Goal: Information Seeking & Learning: Learn about a topic

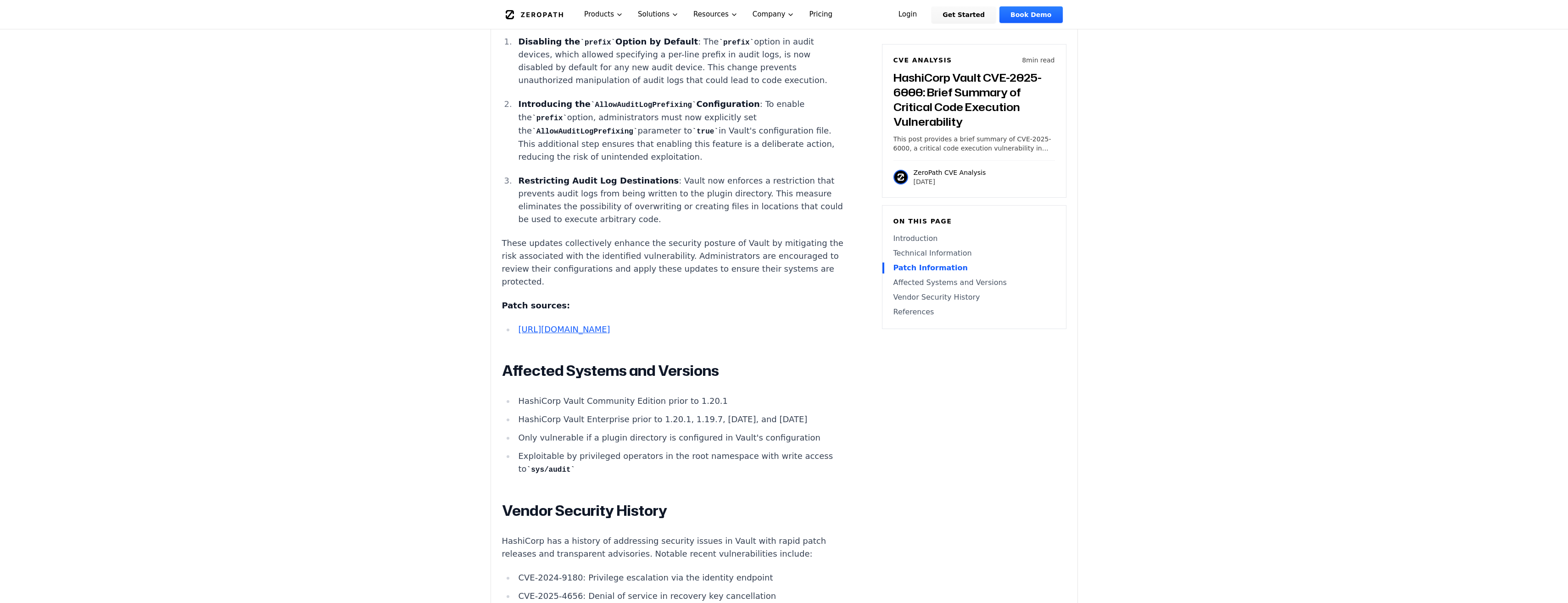
scroll to position [1286, 0]
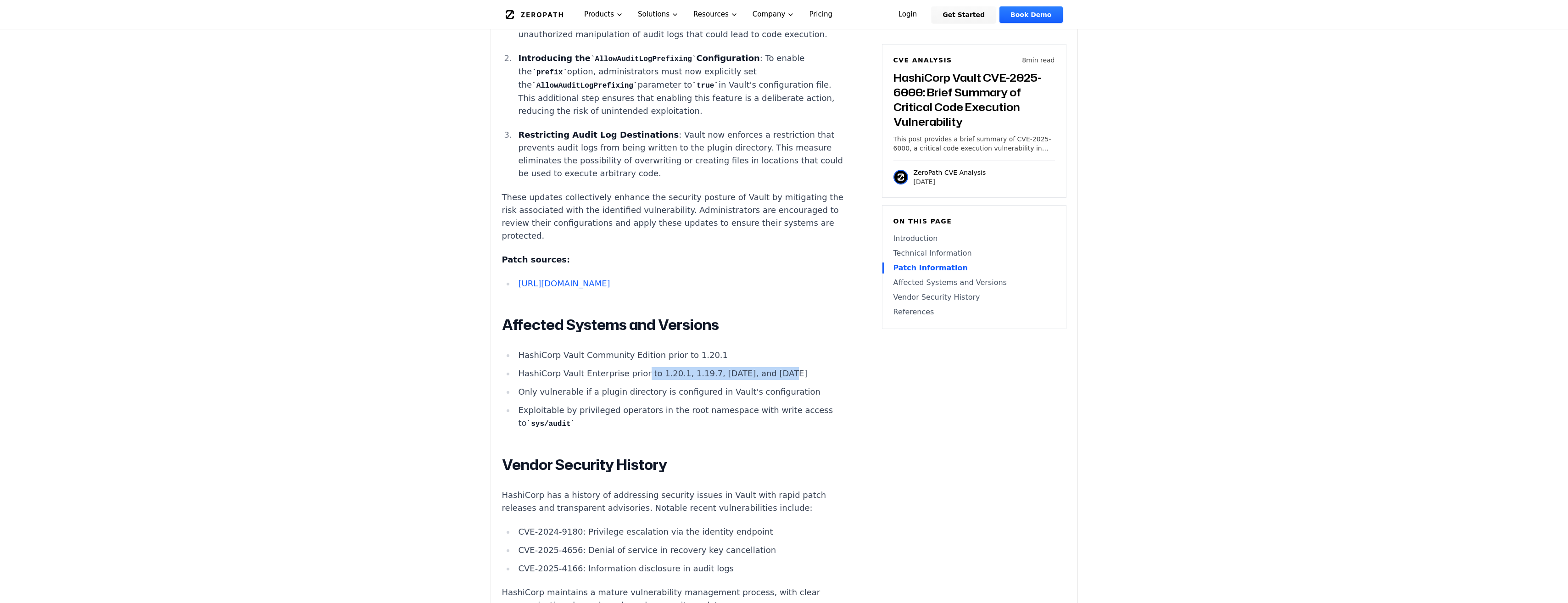
drag, startPoint x: 634, startPoint y: 377, endPoint x: 754, endPoint y: 377, distance: 120.0
click at [754, 377] on li "HashiCorp Vault Enterprise prior to 1.20.1, 1.19.7, [DATE], and [DATE]" at bounding box center [680, 373] width 329 height 13
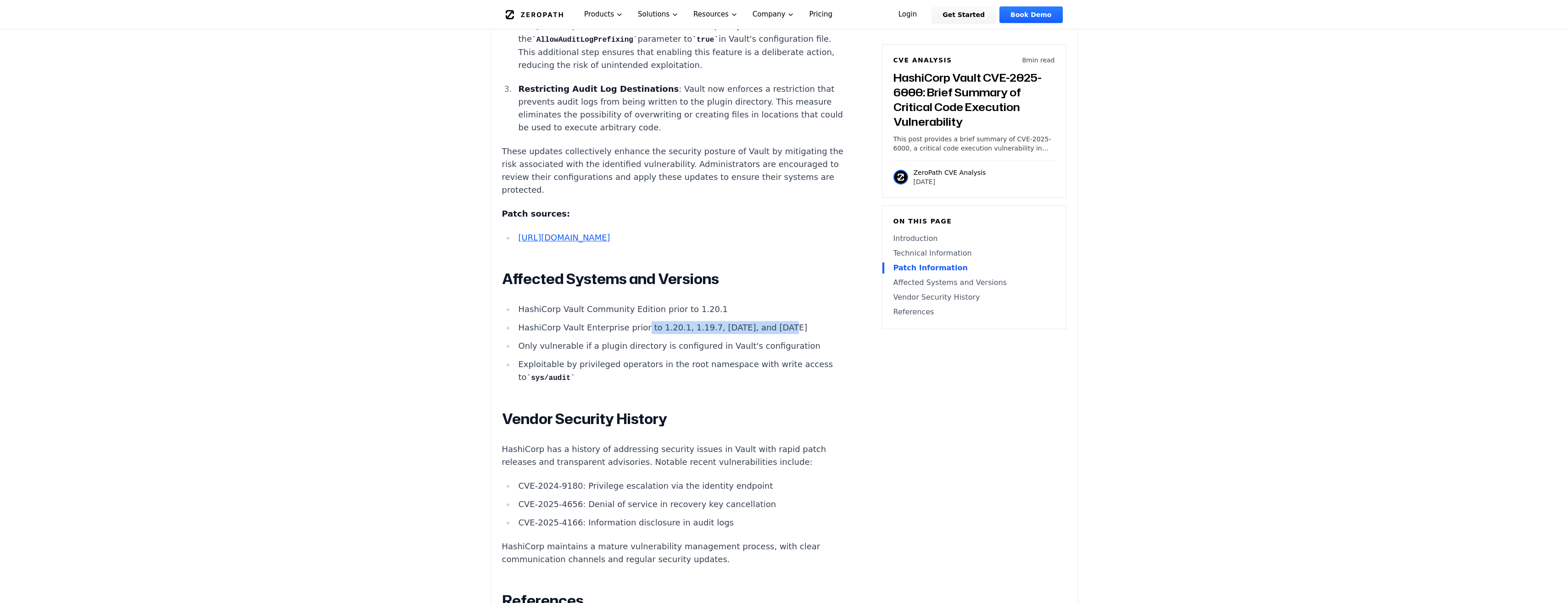
scroll to position [1378, 0]
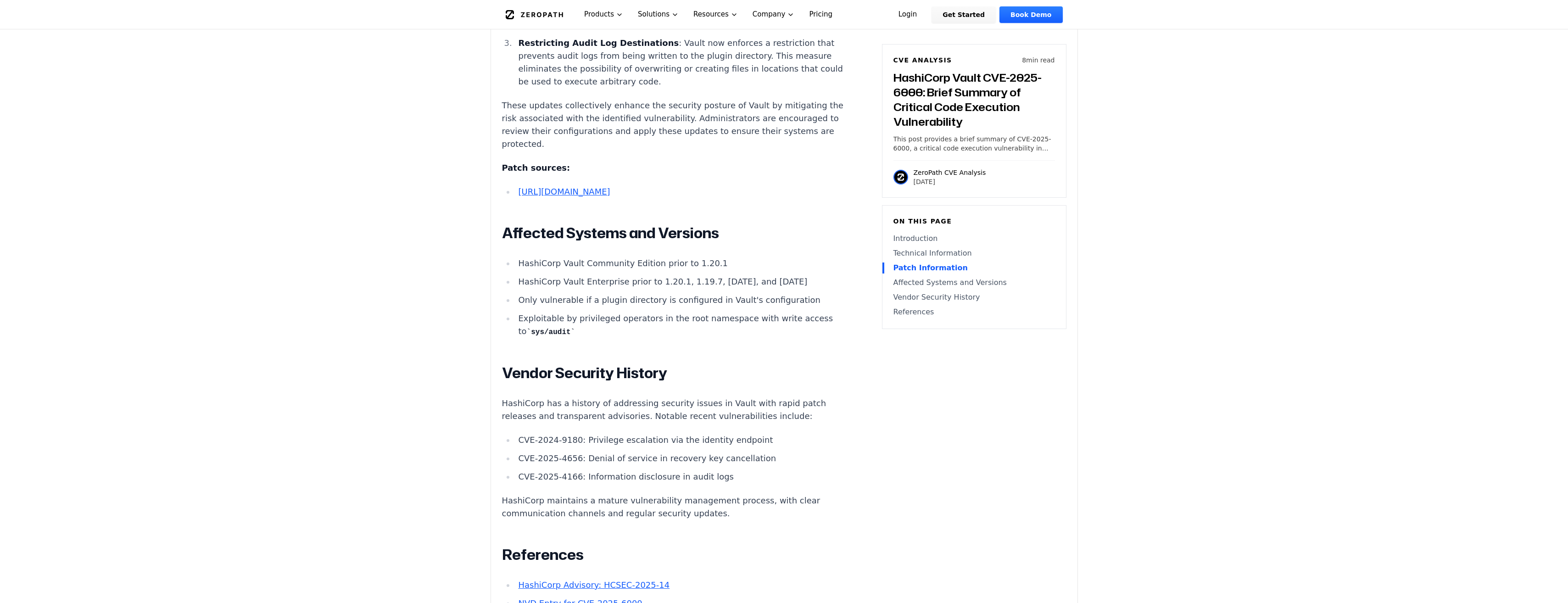
click at [696, 269] on li "HashiCorp Vault Community Edition prior to 1.20.1" at bounding box center [680, 264] width 329 height 13
drag, startPoint x: 643, startPoint y: 286, endPoint x: 691, endPoint y: 286, distance: 48.0
click at [691, 286] on li "HashiCorp Vault Enterprise prior to 1.20.1, 1.19.7, [DATE], and [DATE]" at bounding box center [680, 281] width 329 height 13
click at [705, 267] on li "HashiCorp Vault Community Edition prior to 1.20.1" at bounding box center [680, 264] width 329 height 13
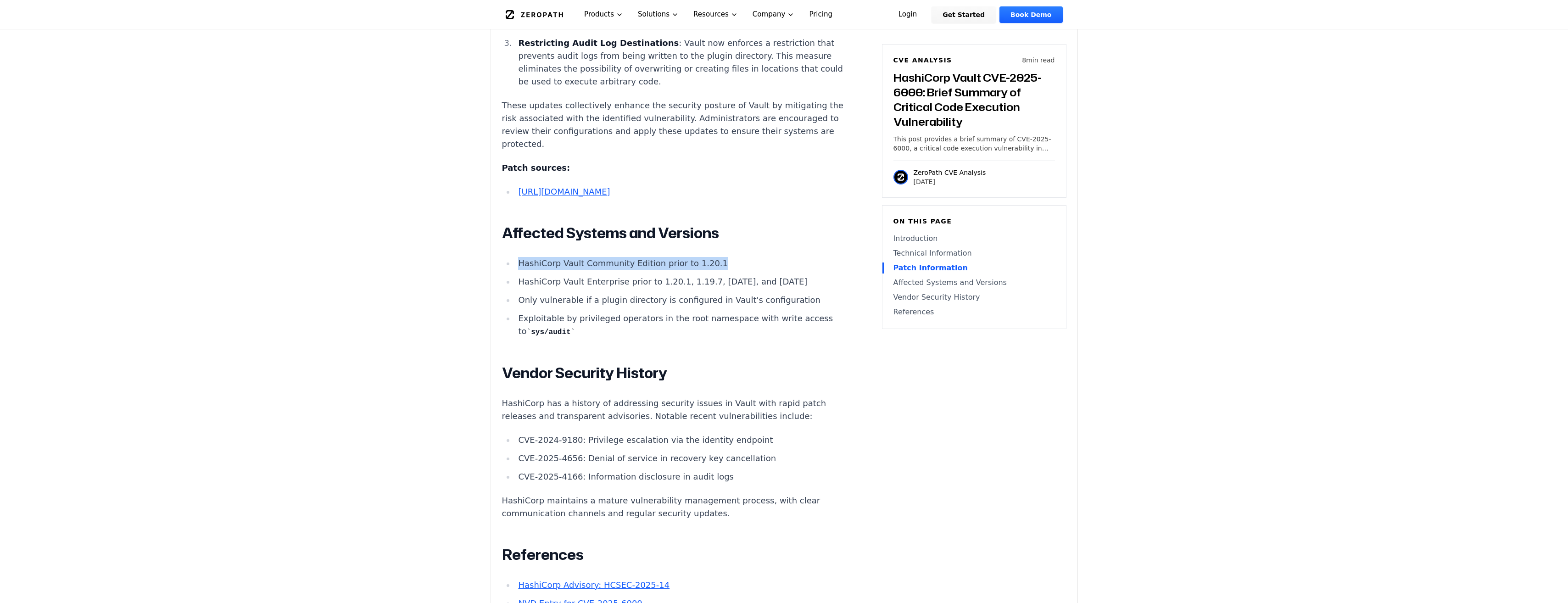
drag, startPoint x: 705, startPoint y: 267, endPoint x: 509, endPoint y: 261, distance: 196.1
click at [509, 261] on ul "HashiCorp Vault Community Edition prior to 1.20.1 HashiCorp Vault Enterprise pr…" at bounding box center [672, 297] width 341 height 81
drag, startPoint x: 776, startPoint y: 286, endPoint x: 700, endPoint y: 288, distance: 76.0
click at [700, 288] on li "HashiCorp Vault Enterprise prior to 1.20.1, 1.19.7, [DATE], and [DATE]" at bounding box center [680, 281] width 329 height 13
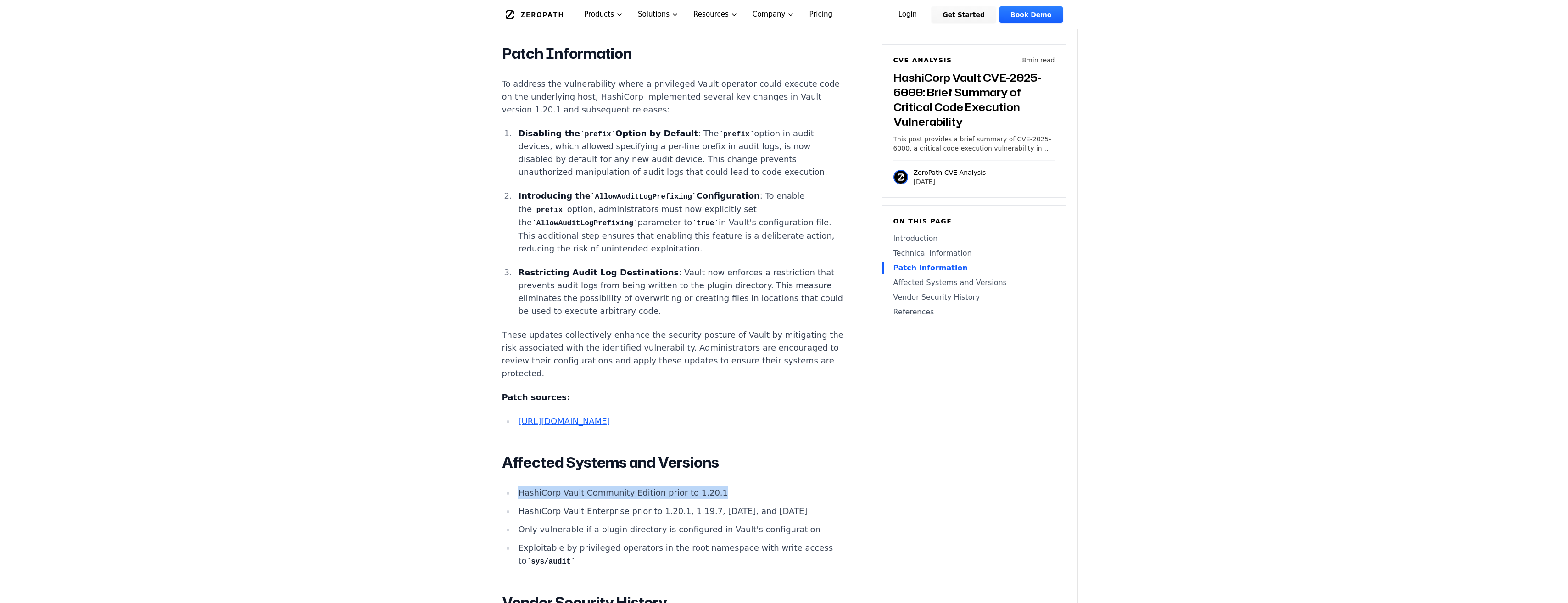
scroll to position [1286, 0]
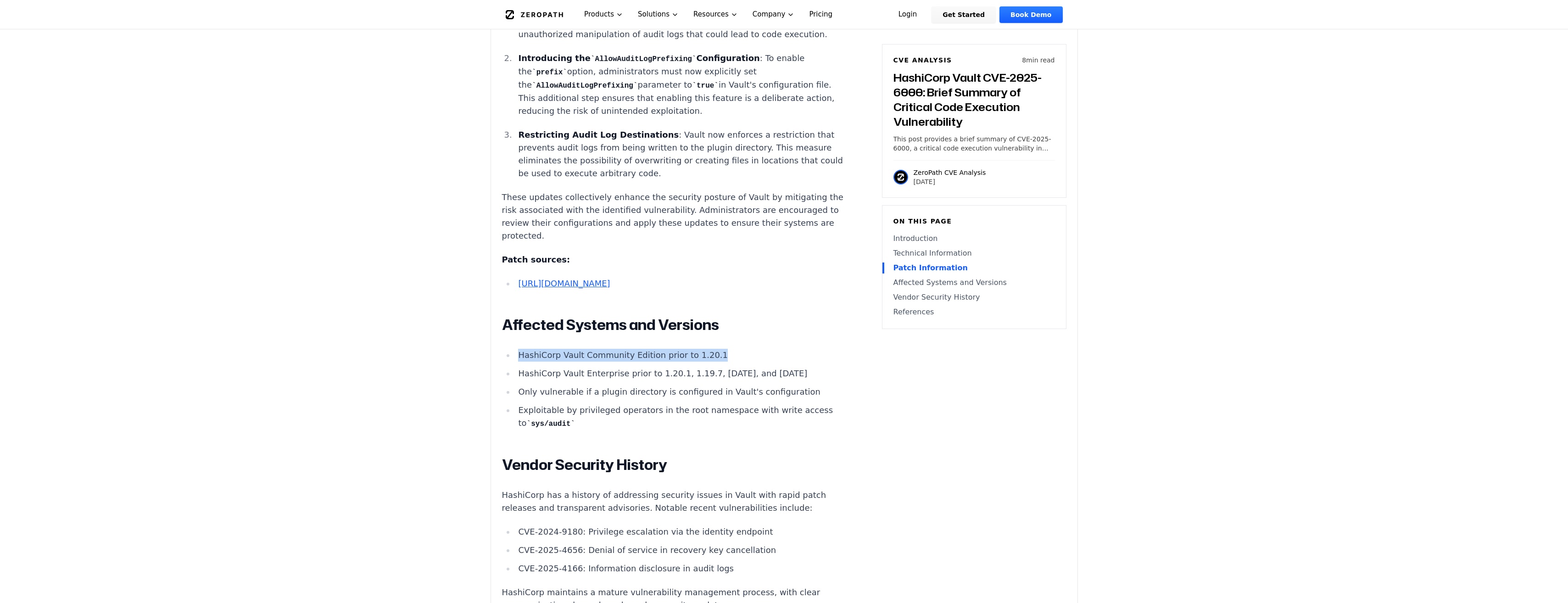
drag, startPoint x: 646, startPoint y: 378, endPoint x: 789, endPoint y: 376, distance: 143.0
click at [789, 376] on li "HashiCorp Vault Enterprise prior to 1.20.1, 1.19.7, [DATE], and [DATE]" at bounding box center [680, 373] width 329 height 13
click at [675, 377] on li "HashiCorp Vault Enterprise prior to 1.20.1, 1.19.7, [DATE], and [DATE]" at bounding box center [680, 373] width 329 height 13
drag, startPoint x: 673, startPoint y: 374, endPoint x: 695, endPoint y: 373, distance: 22.0
click at [695, 373] on li "HashiCorp Vault Enterprise prior to 1.20.1, 1.19.7, [DATE], and [DATE]" at bounding box center [680, 373] width 329 height 13
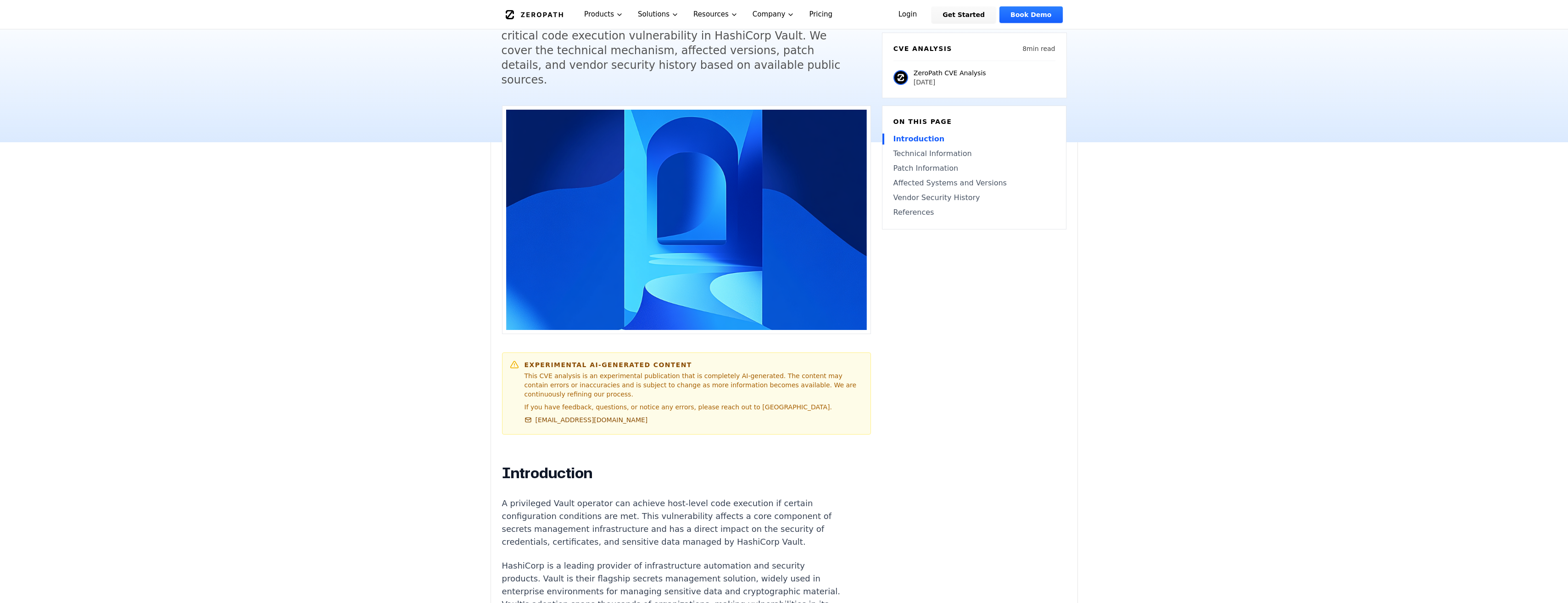
scroll to position [138, 0]
